Goal: Task Accomplishment & Management: Manage account settings

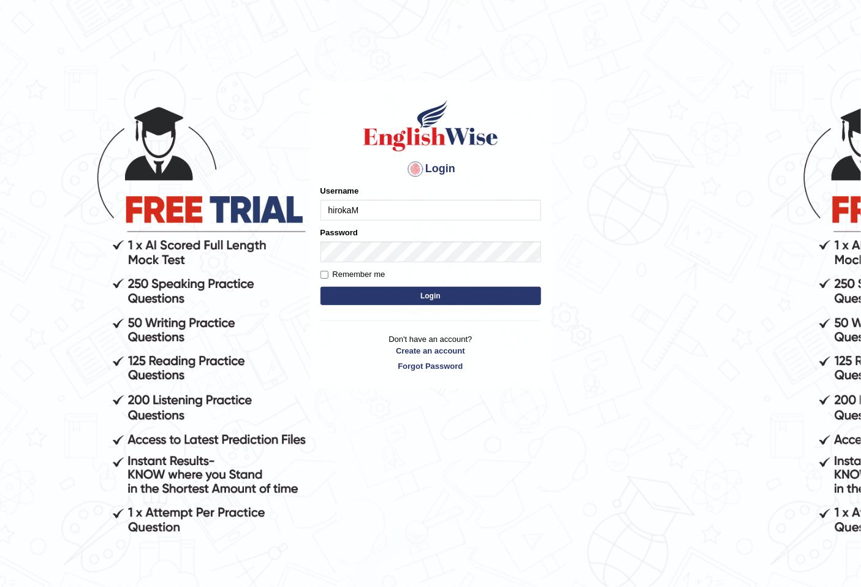
type input "hirokaM"
click at [325, 273] on input "Remember me" at bounding box center [324, 275] width 8 height 8
checkbox input "true"
click at [339, 292] on button "Login" at bounding box center [430, 296] width 221 height 18
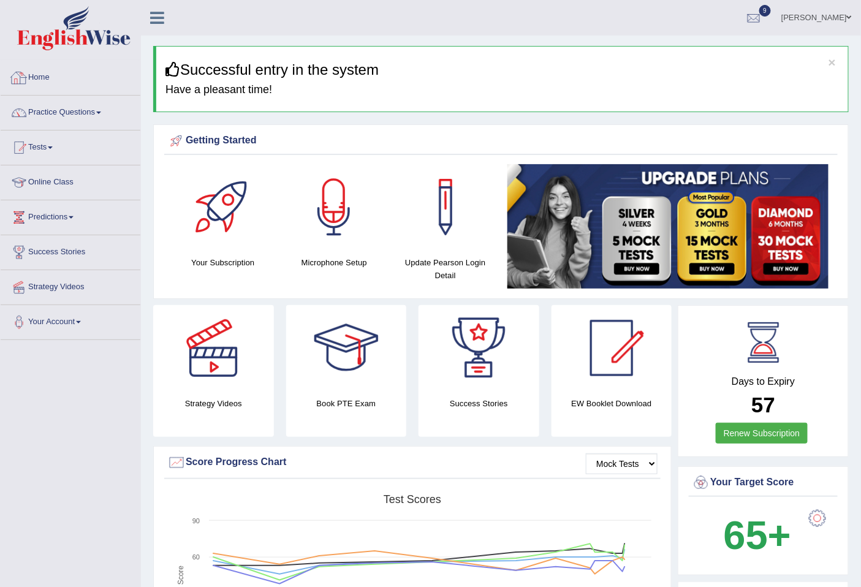
click at [43, 77] on link "Home" at bounding box center [71, 76] width 140 height 31
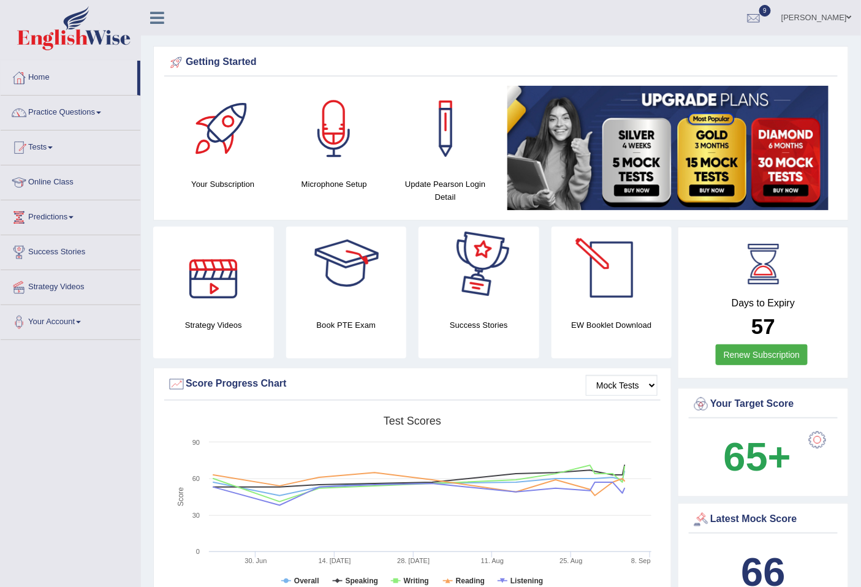
click at [620, 322] on h4 "EW Booklet Download" at bounding box center [612, 325] width 121 height 13
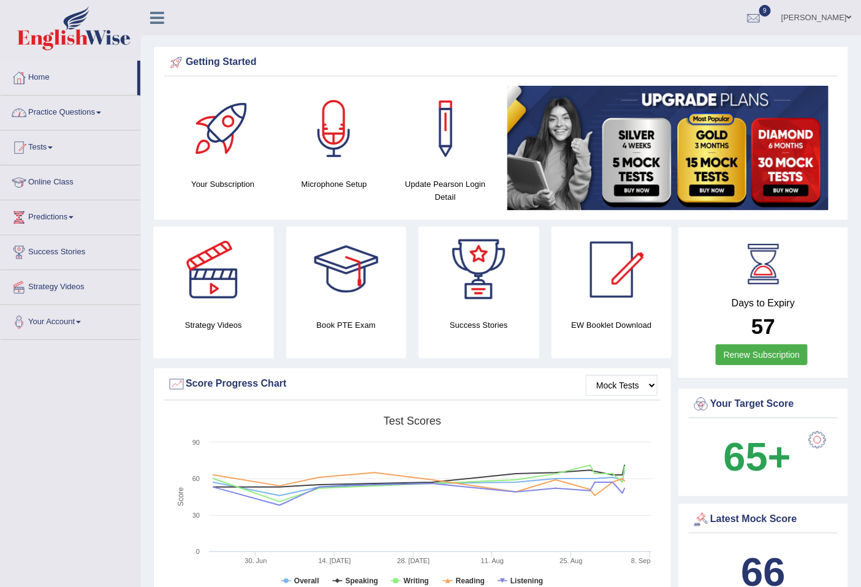
click at [67, 110] on link "Practice Questions" at bounding box center [71, 111] width 140 height 31
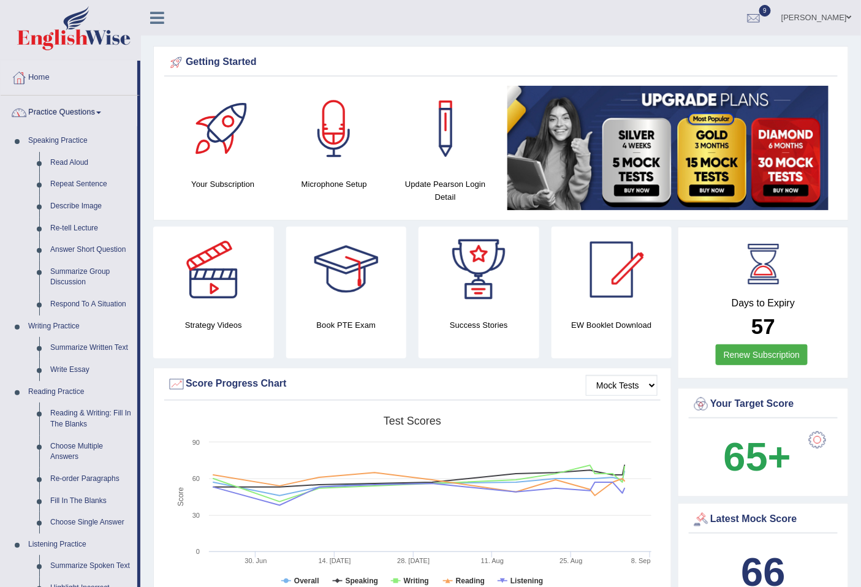
click at [67, 110] on link "Practice Questions" at bounding box center [69, 111] width 137 height 31
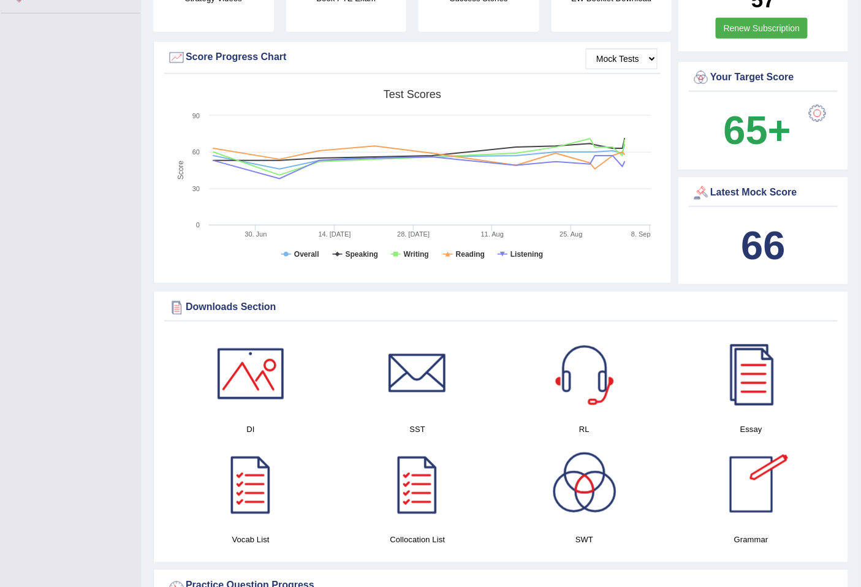
scroll to position [354, 0]
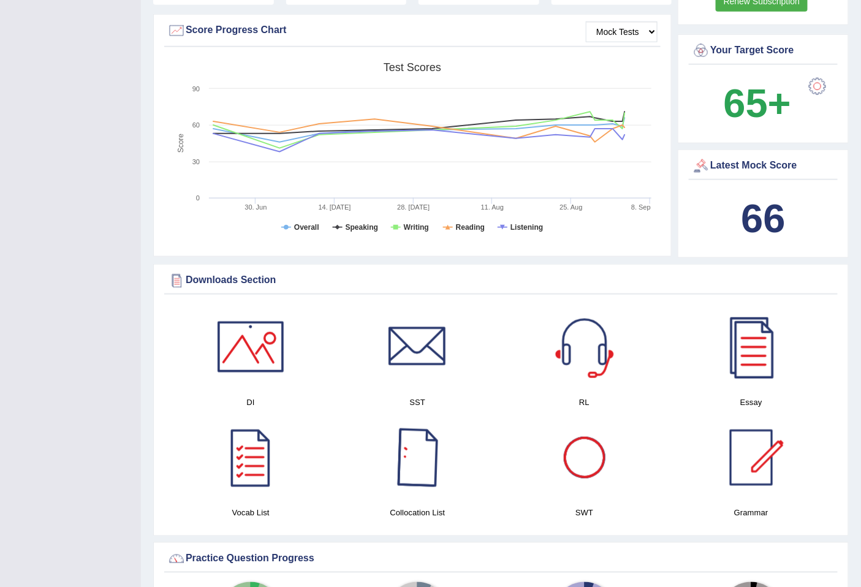
click at [421, 460] on div at bounding box center [417, 458] width 86 height 86
